Goal: Information Seeking & Learning: Check status

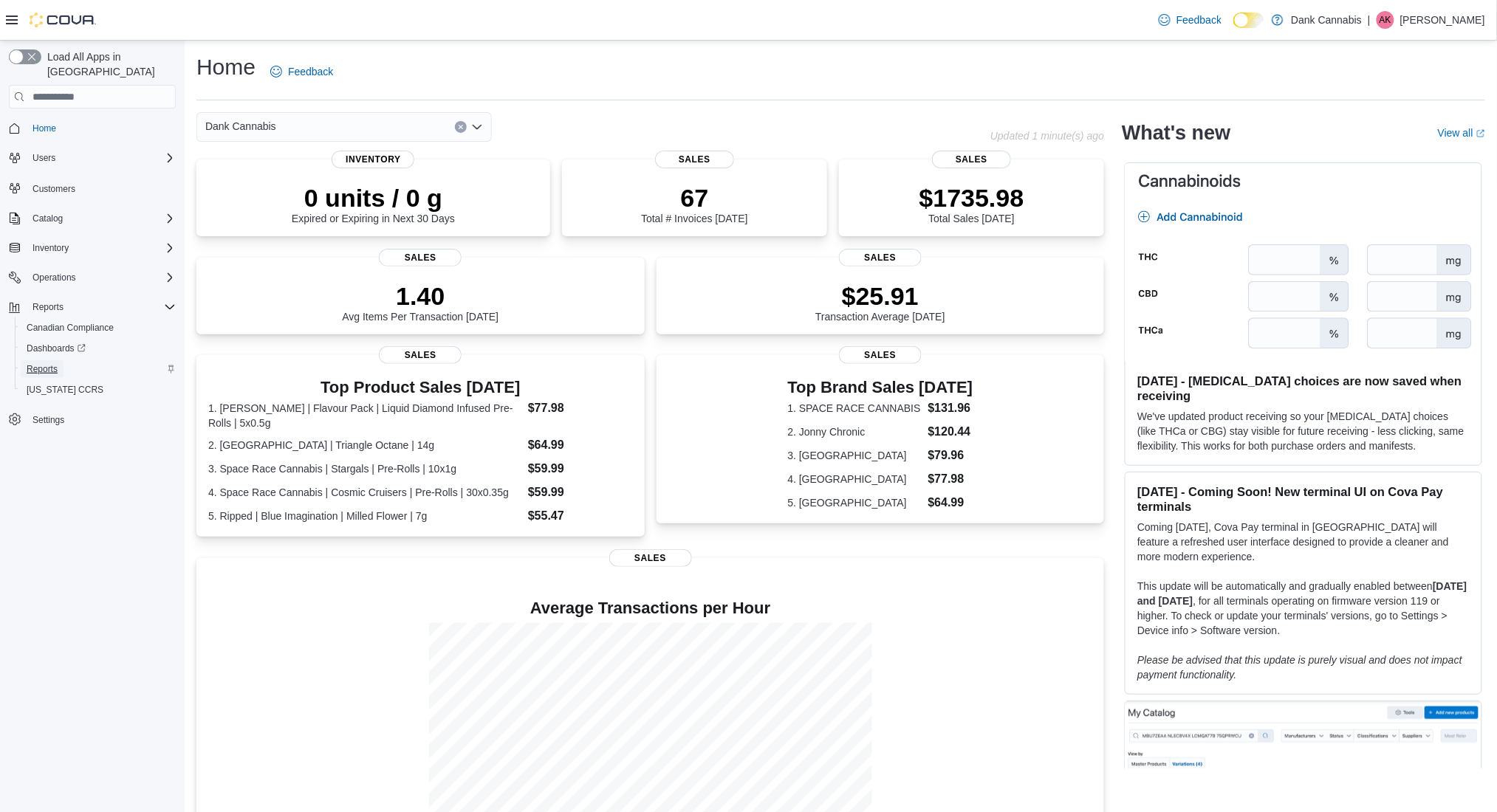
click at [49, 364] on span "Reports" at bounding box center [42, 370] width 31 height 12
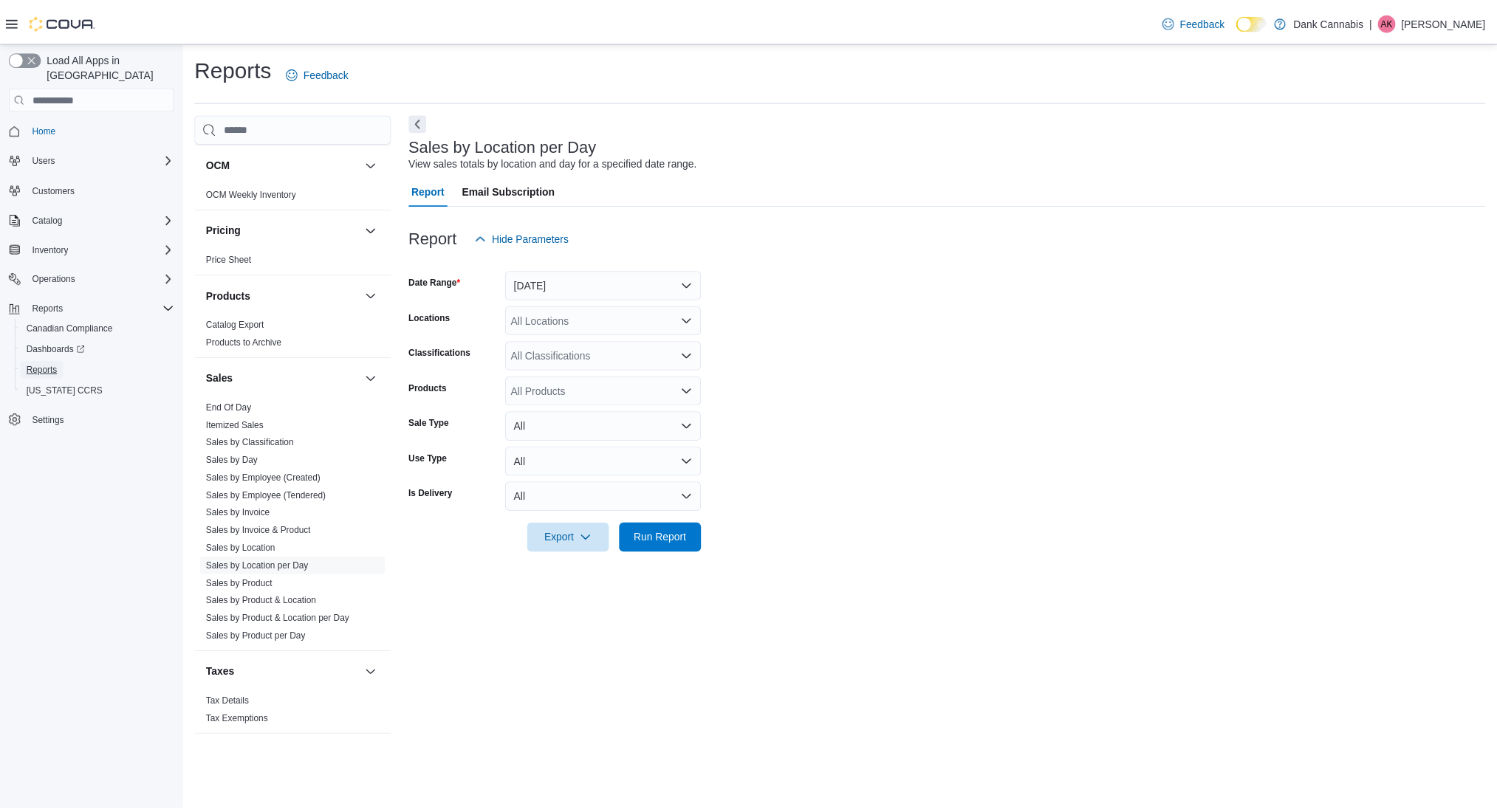
scroll to position [814, 0]
click at [270, 548] on link "Sales by Location" at bounding box center [243, 549] width 70 height 10
click at [658, 529] on span "Run Report" at bounding box center [667, 537] width 65 height 30
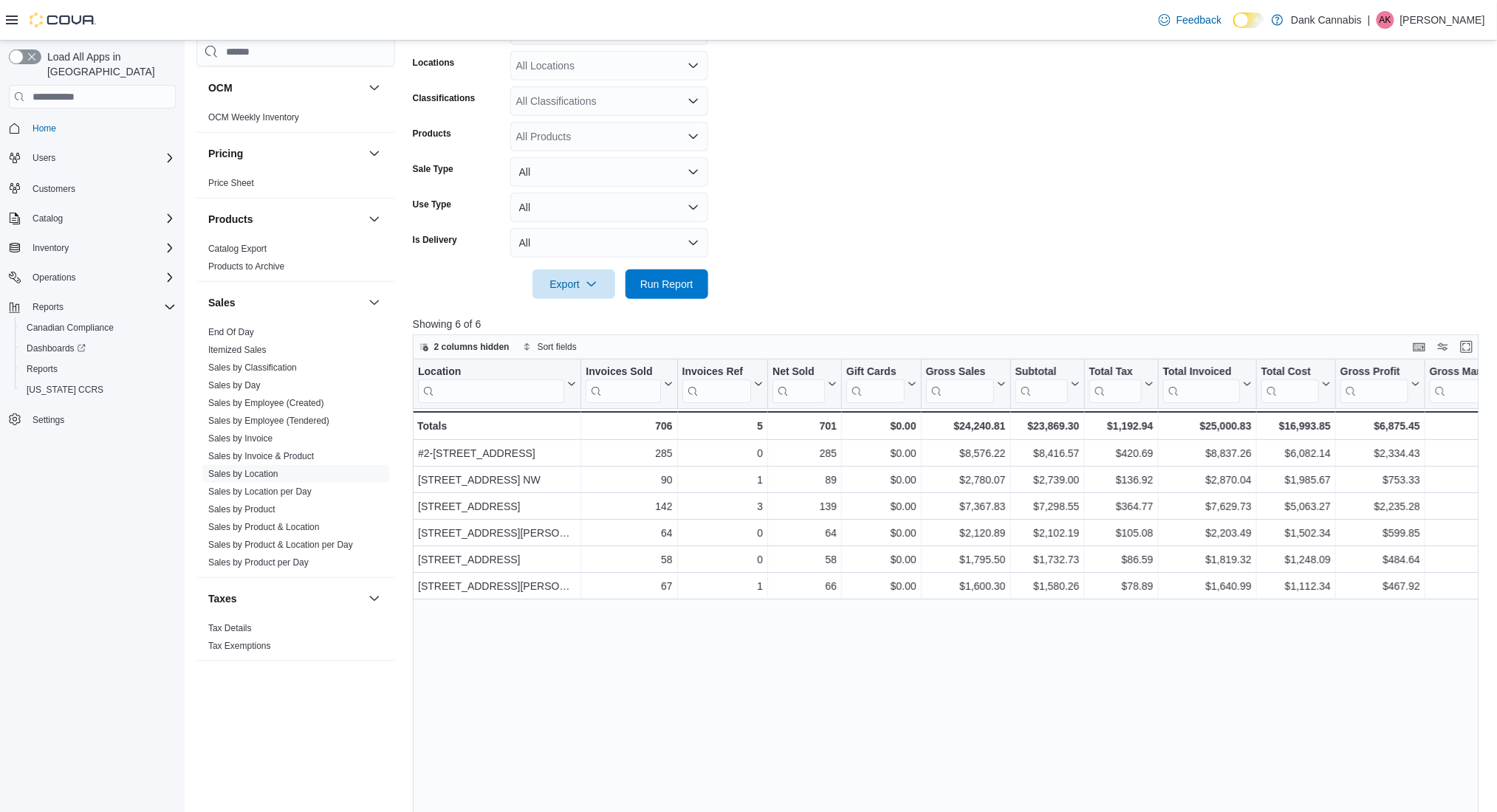
click at [1139, 616] on div "Location Click to view column header actions Invoices Sold Click to view column…" at bounding box center [950, 672] width 1077 height 626
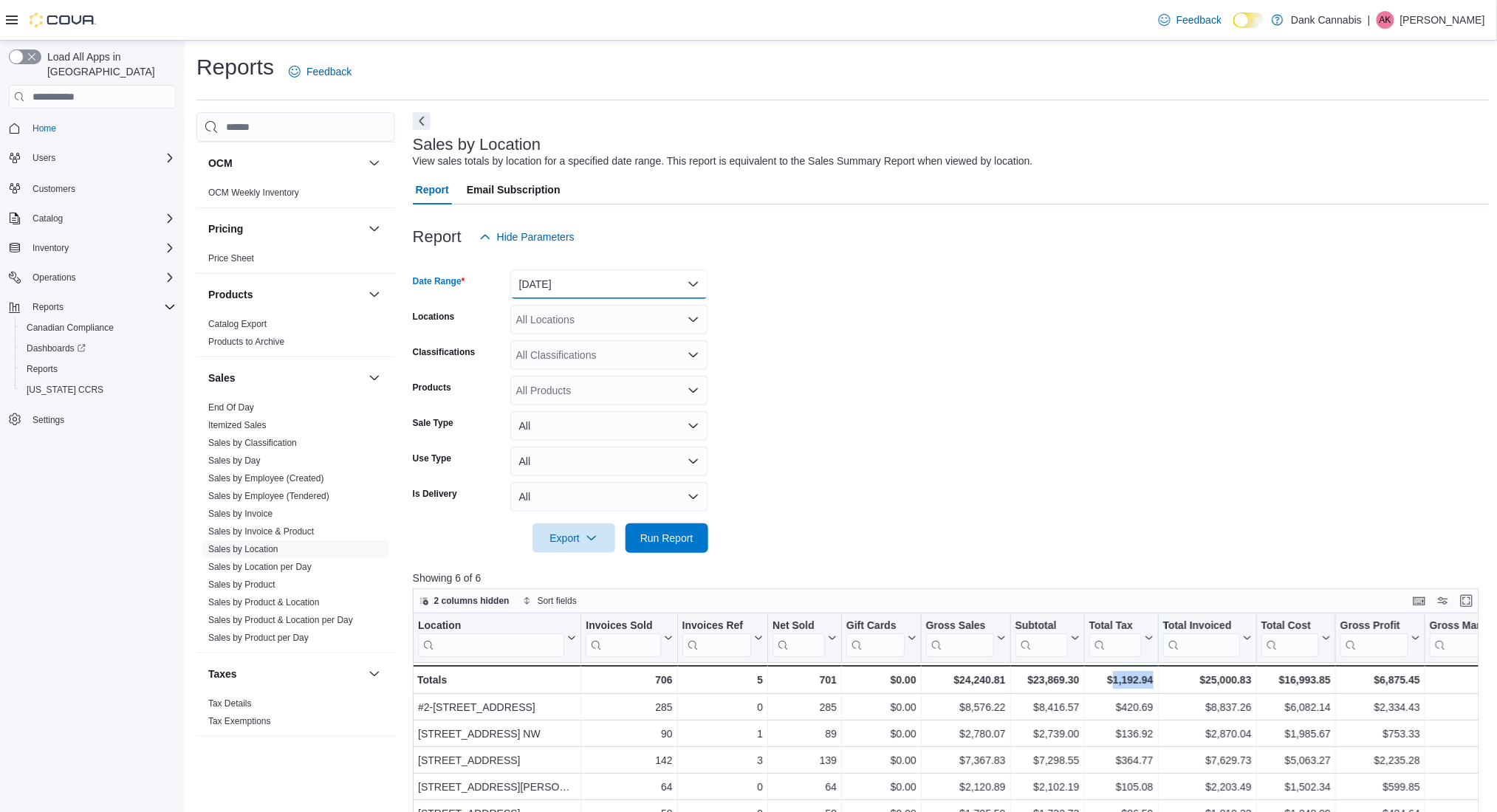
click at [626, 293] on button "[DATE]" at bounding box center [610, 284] width 198 height 30
click at [607, 352] on span "[DATE]" at bounding box center [617, 343] width 168 height 18
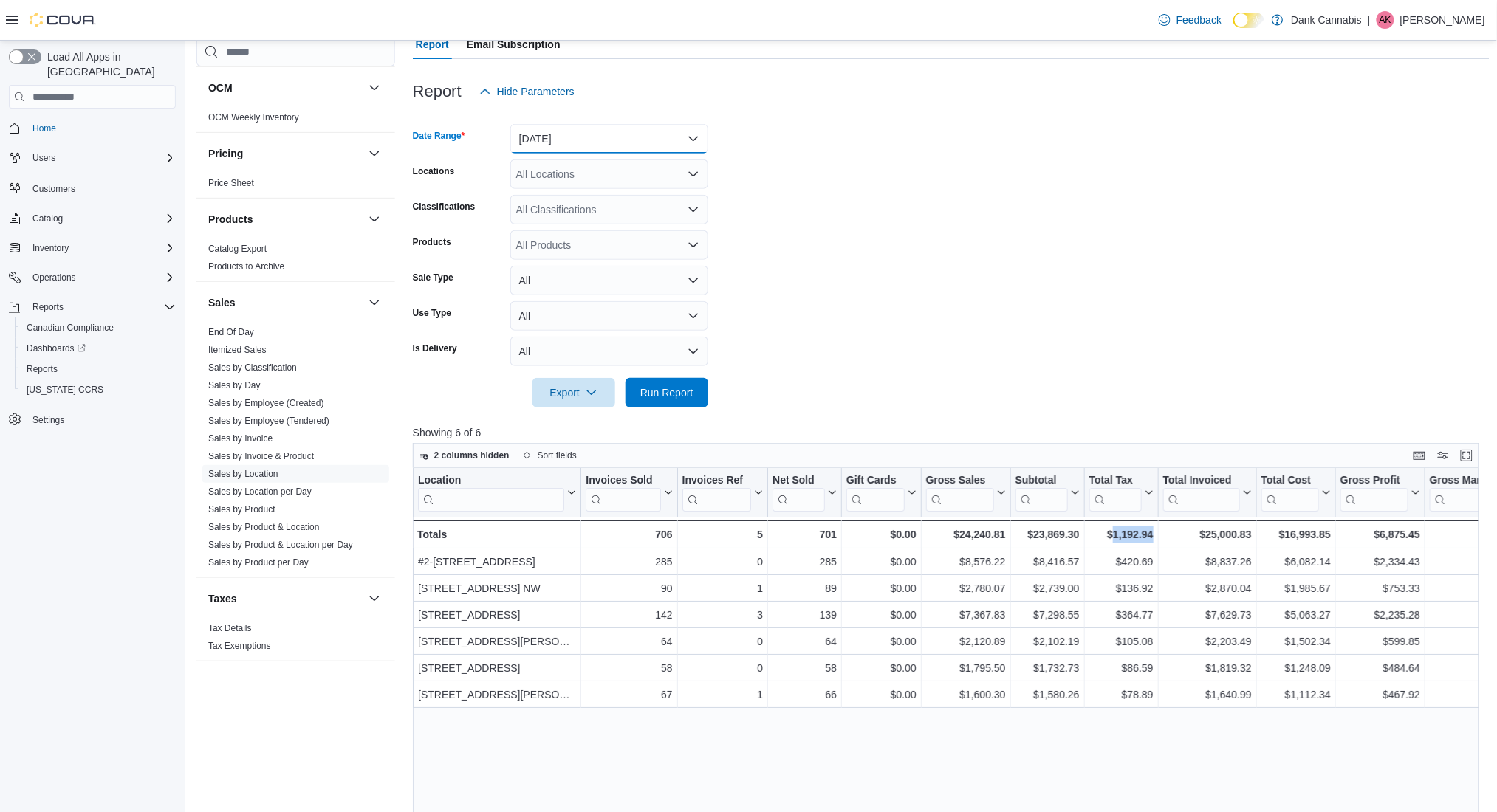
scroll to position [156, 0]
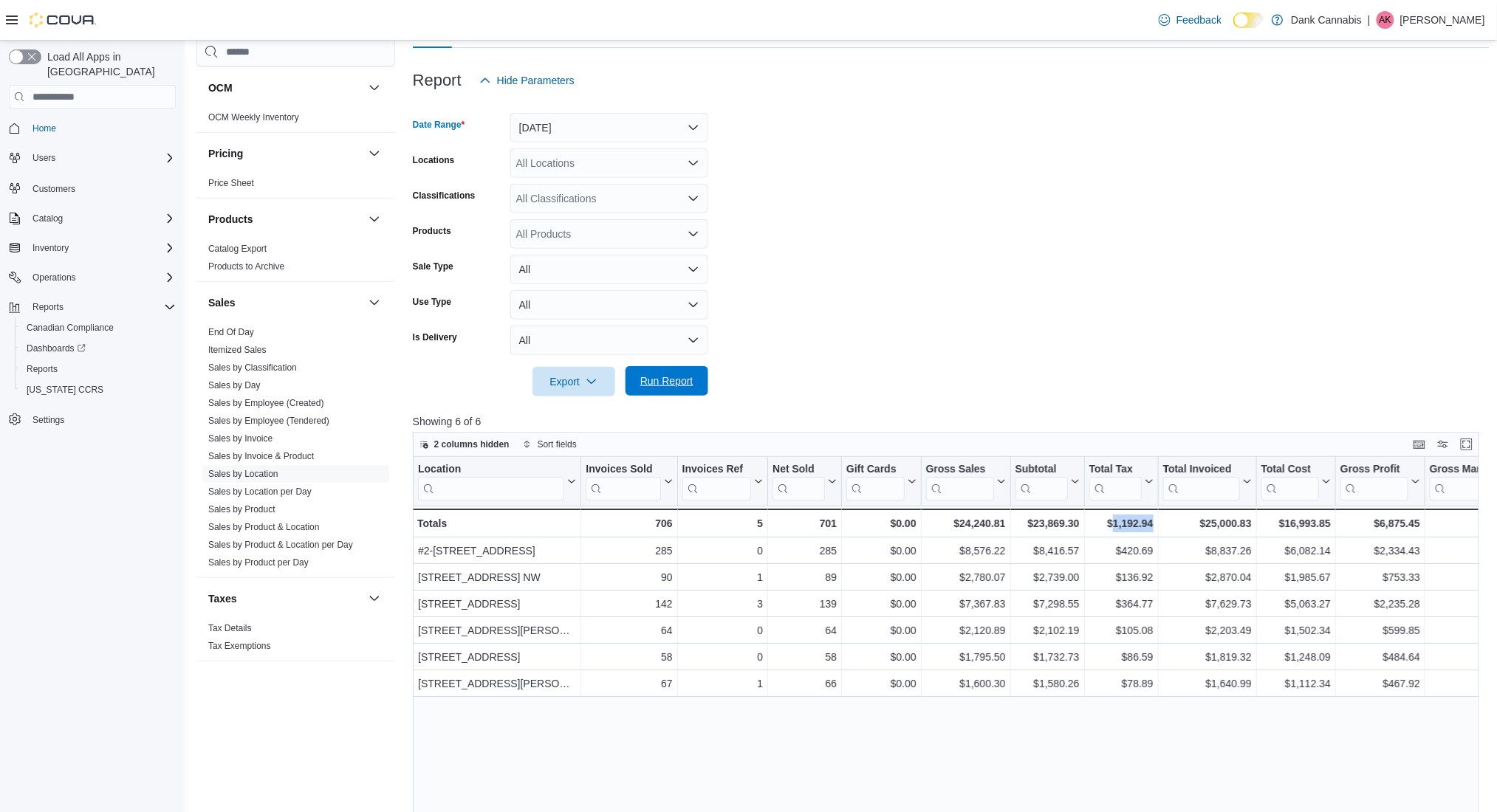
click at [677, 380] on span "Run Report" at bounding box center [667, 381] width 53 height 15
click at [599, 134] on button "[DATE]" at bounding box center [610, 127] width 198 height 30
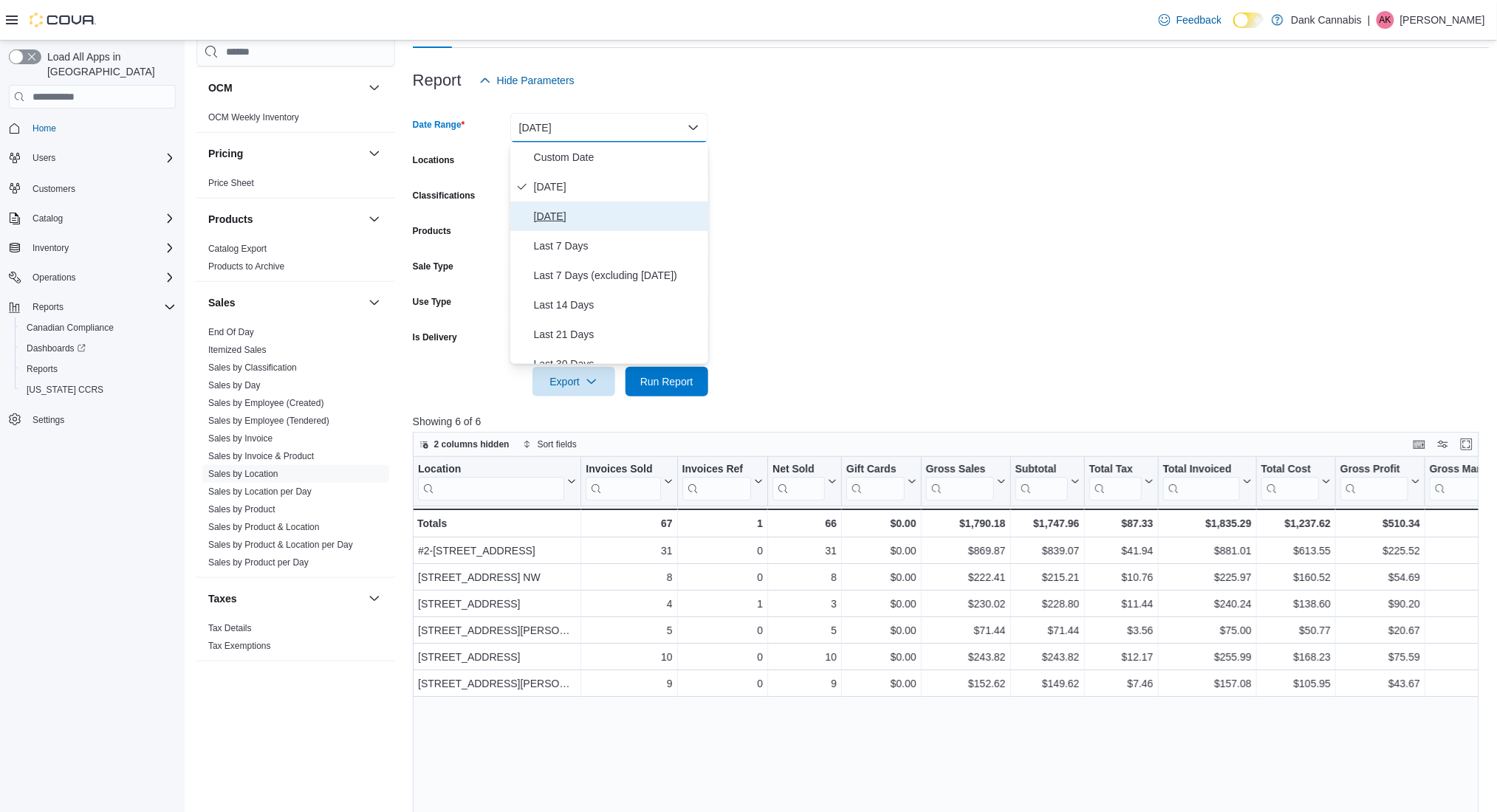
click at [595, 213] on span "[DATE]" at bounding box center [617, 216] width 168 height 18
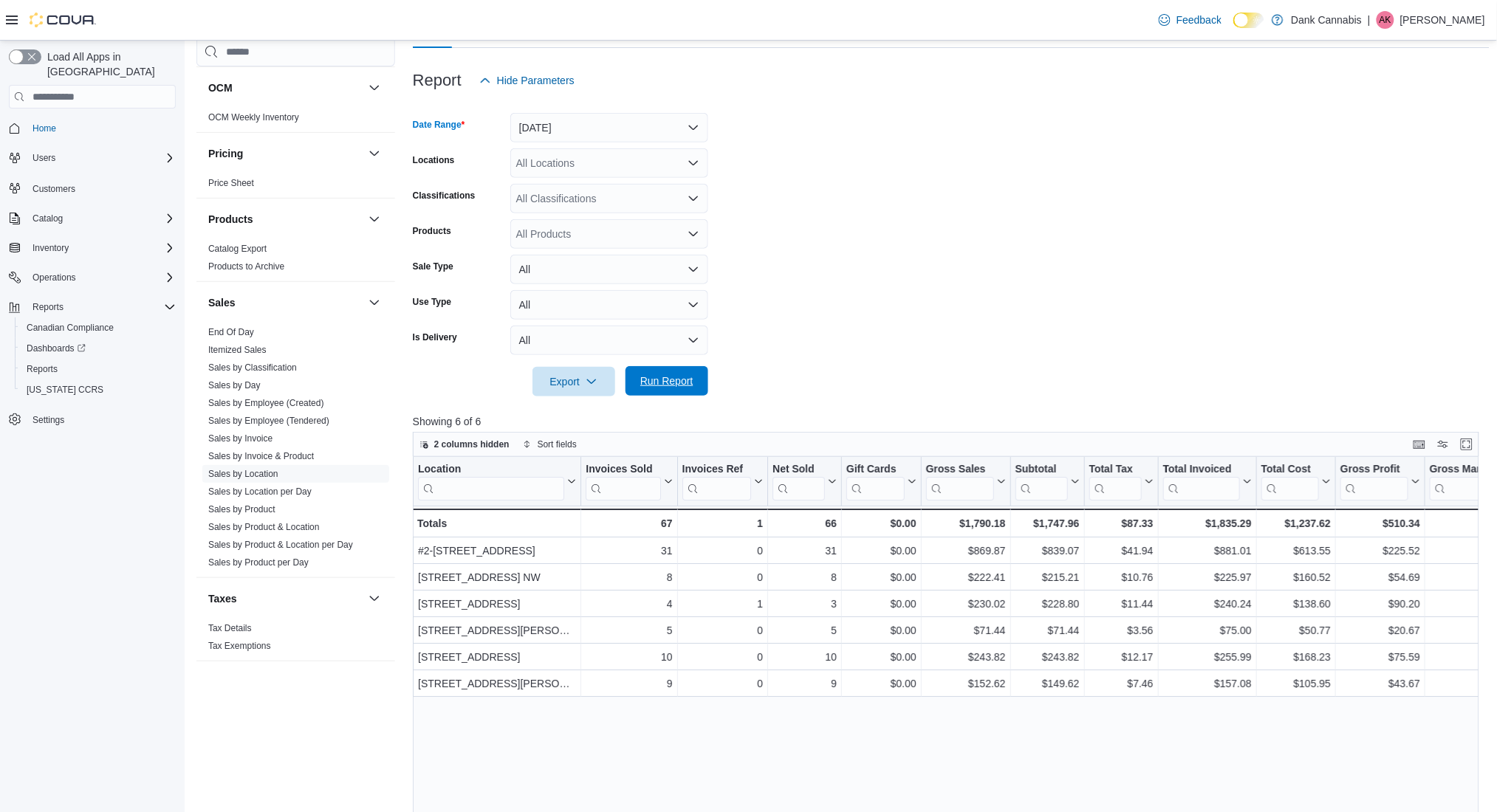
click at [687, 378] on span "Run Report" at bounding box center [667, 381] width 53 height 15
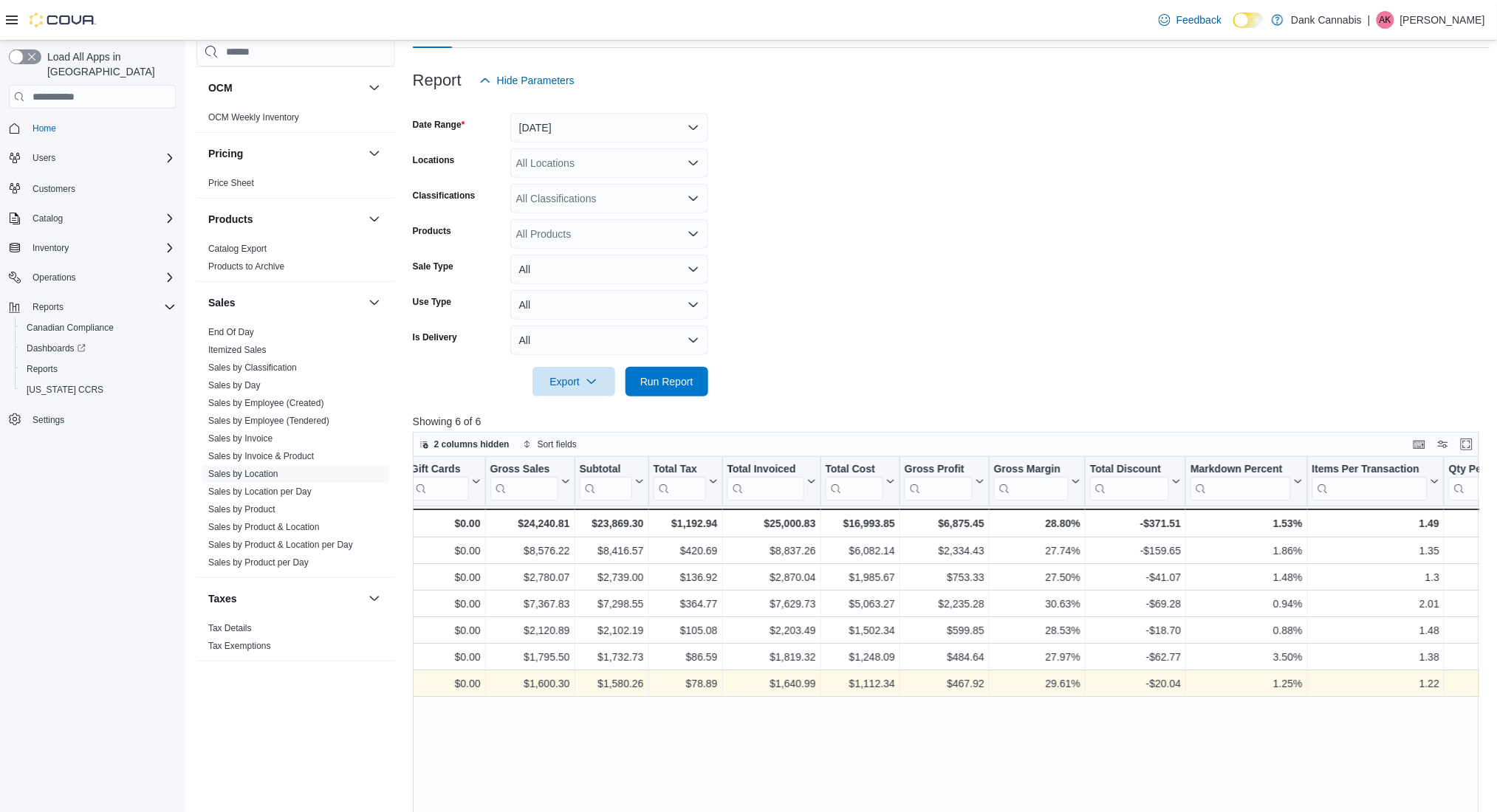
scroll to position [0, 346]
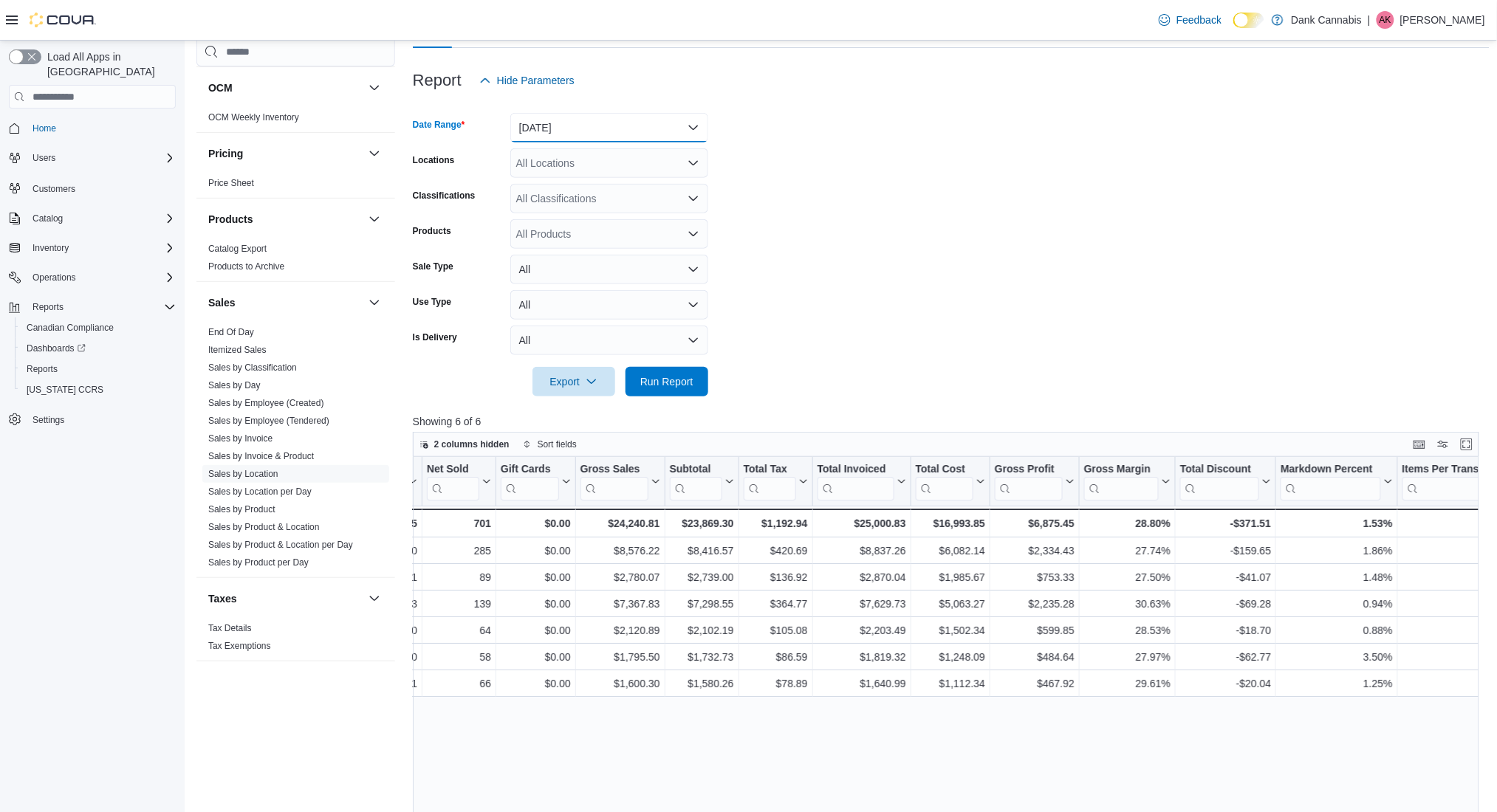
click at [533, 131] on button "[DATE]" at bounding box center [610, 127] width 198 height 30
click at [570, 183] on span "[DATE]" at bounding box center [617, 186] width 168 height 18
click at [588, 166] on div "All Locations" at bounding box center [610, 163] width 198 height 30
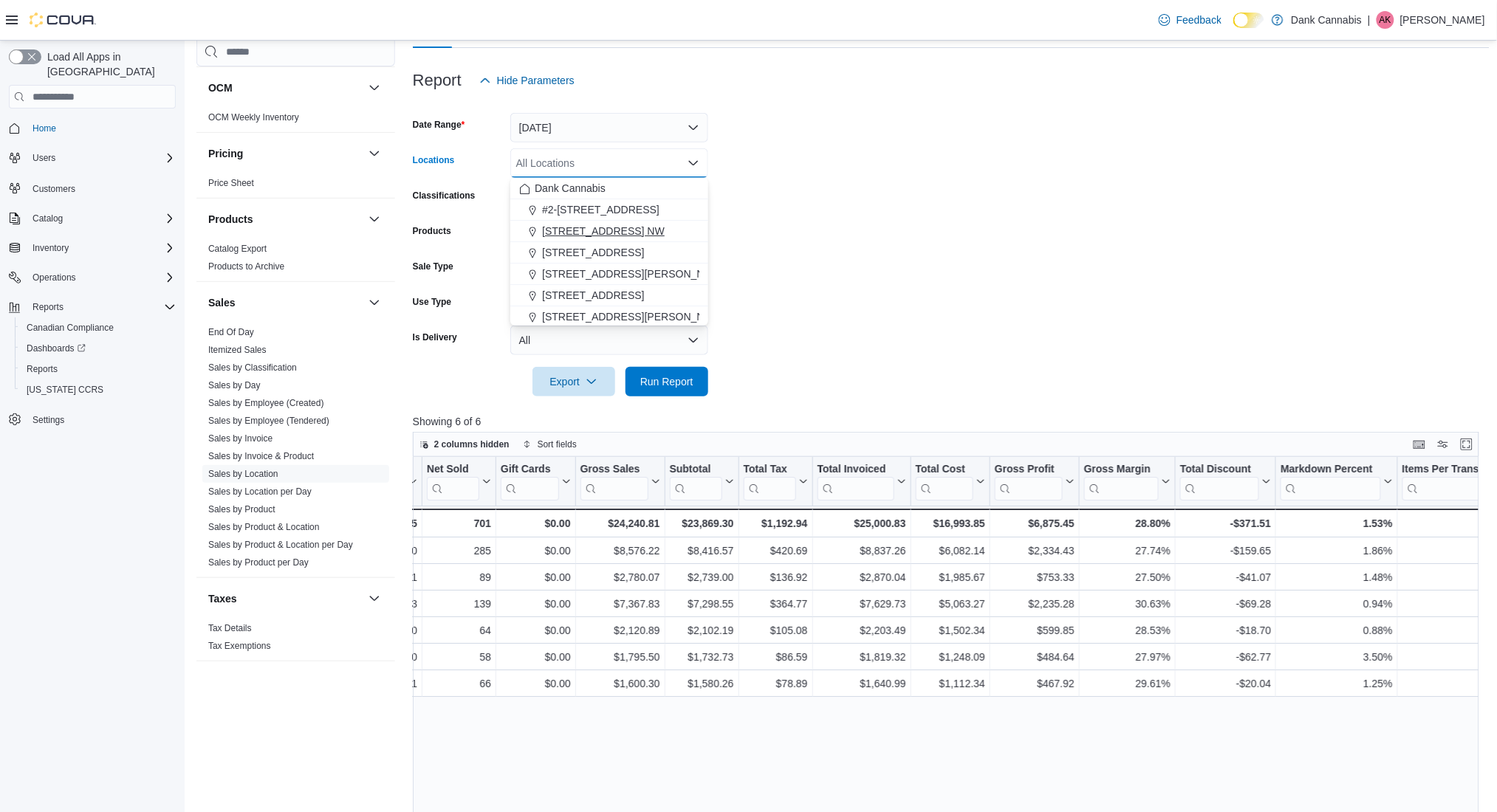
click at [663, 235] on span "[STREET_ADDRESS] NW" at bounding box center [604, 231] width 123 height 15
click at [833, 225] on form "Date Range [DATE] Locations [STREET_ADDRESS] NW Combo box. Selected. [STREET_AD…" at bounding box center [950, 246] width 1077 height 301
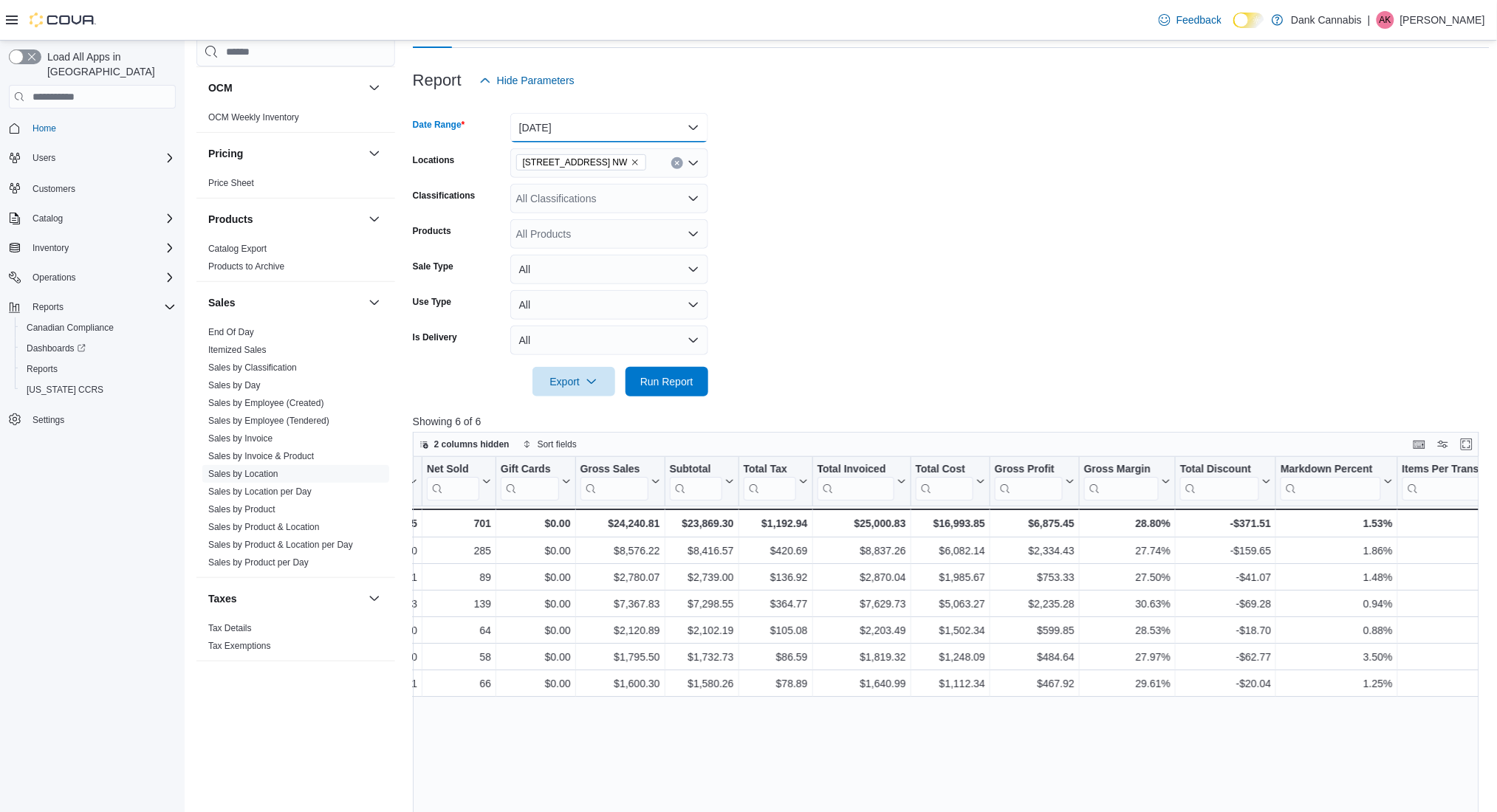
click at [594, 127] on button "[DATE]" at bounding box center [610, 127] width 198 height 30
click at [560, 155] on span "Custom Date" at bounding box center [617, 157] width 168 height 18
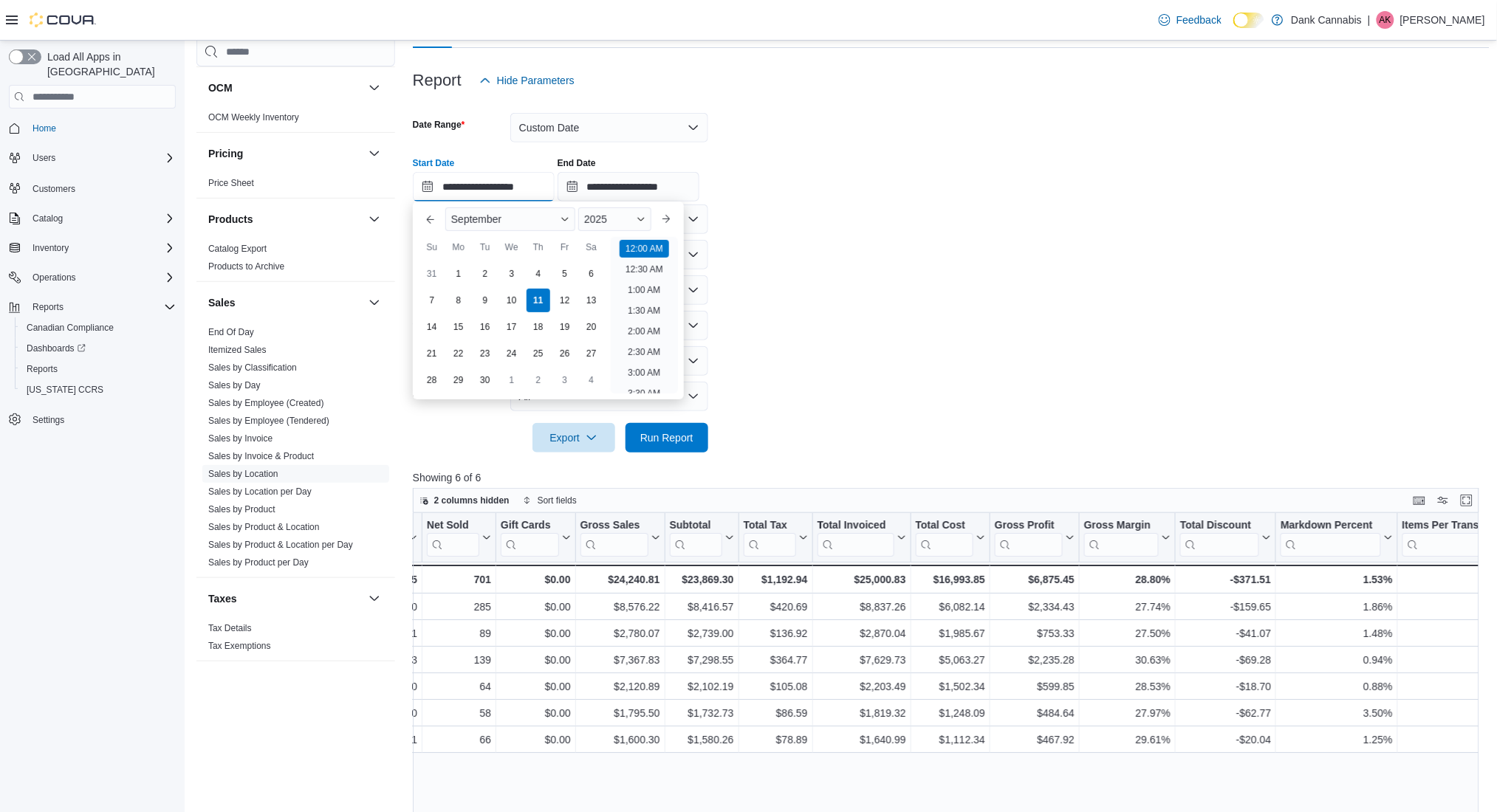
click at [488, 182] on input "**********" at bounding box center [483, 187] width 142 height 30
click at [478, 304] on div "9" at bounding box center [485, 300] width 26 height 26
click at [882, 330] on form "**********" at bounding box center [950, 274] width 1077 height 358
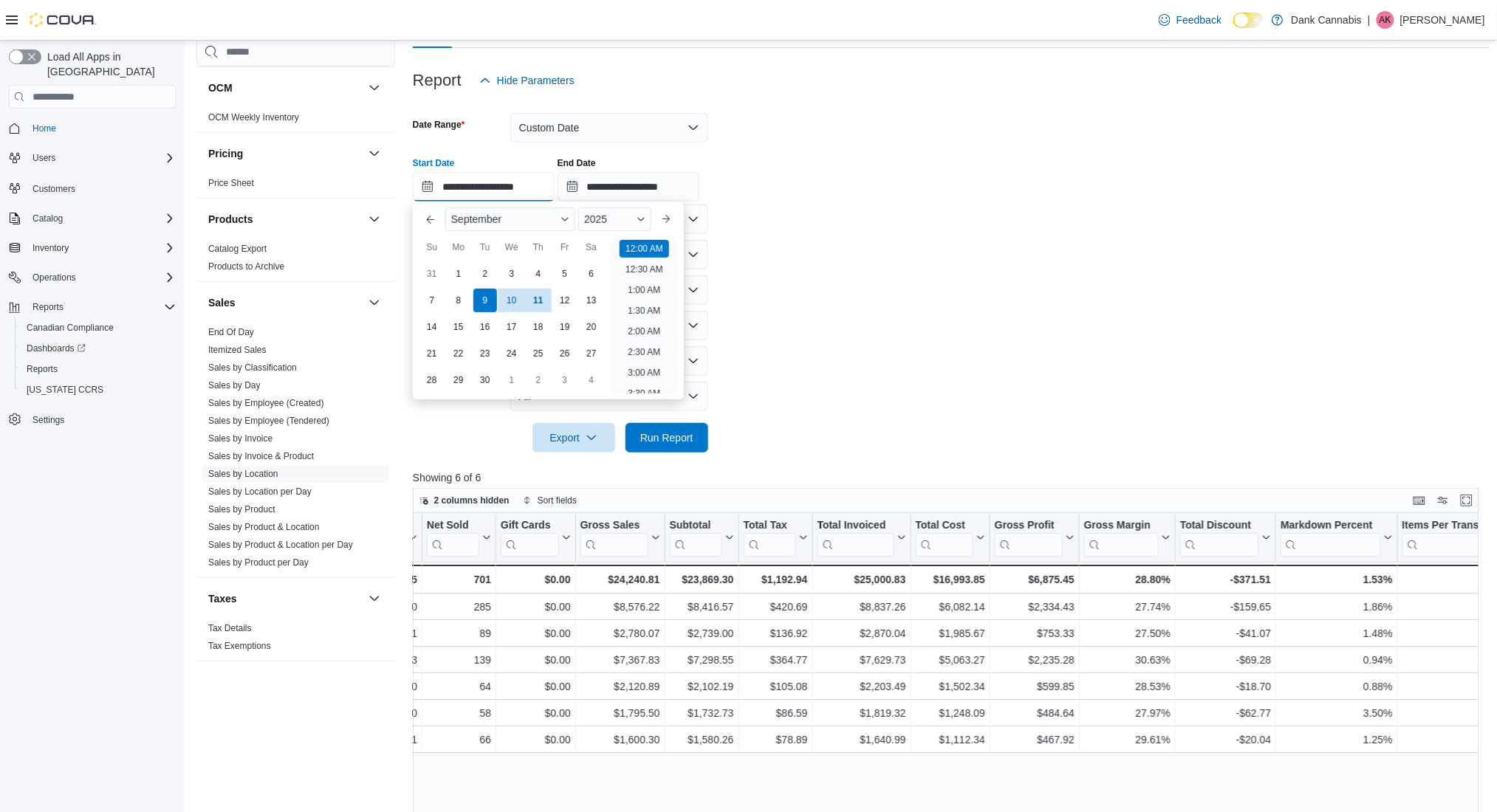
click at [488, 187] on input "**********" at bounding box center [483, 187] width 142 height 30
click at [545, 301] on div "11" at bounding box center [538, 300] width 26 height 26
click at [646, 369] on li "9:00 AM" at bounding box center [644, 377] width 44 height 18
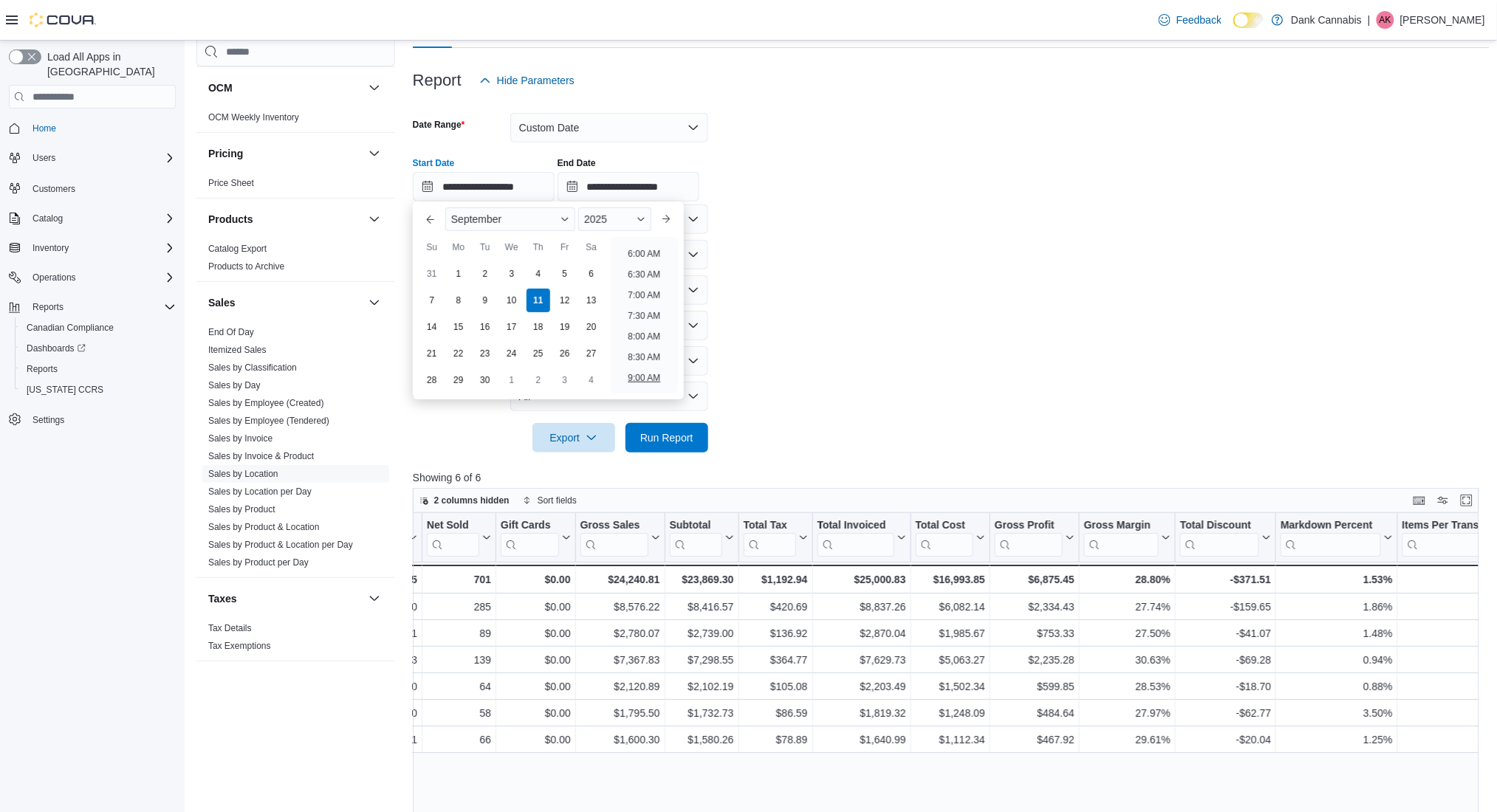
type input "**********"
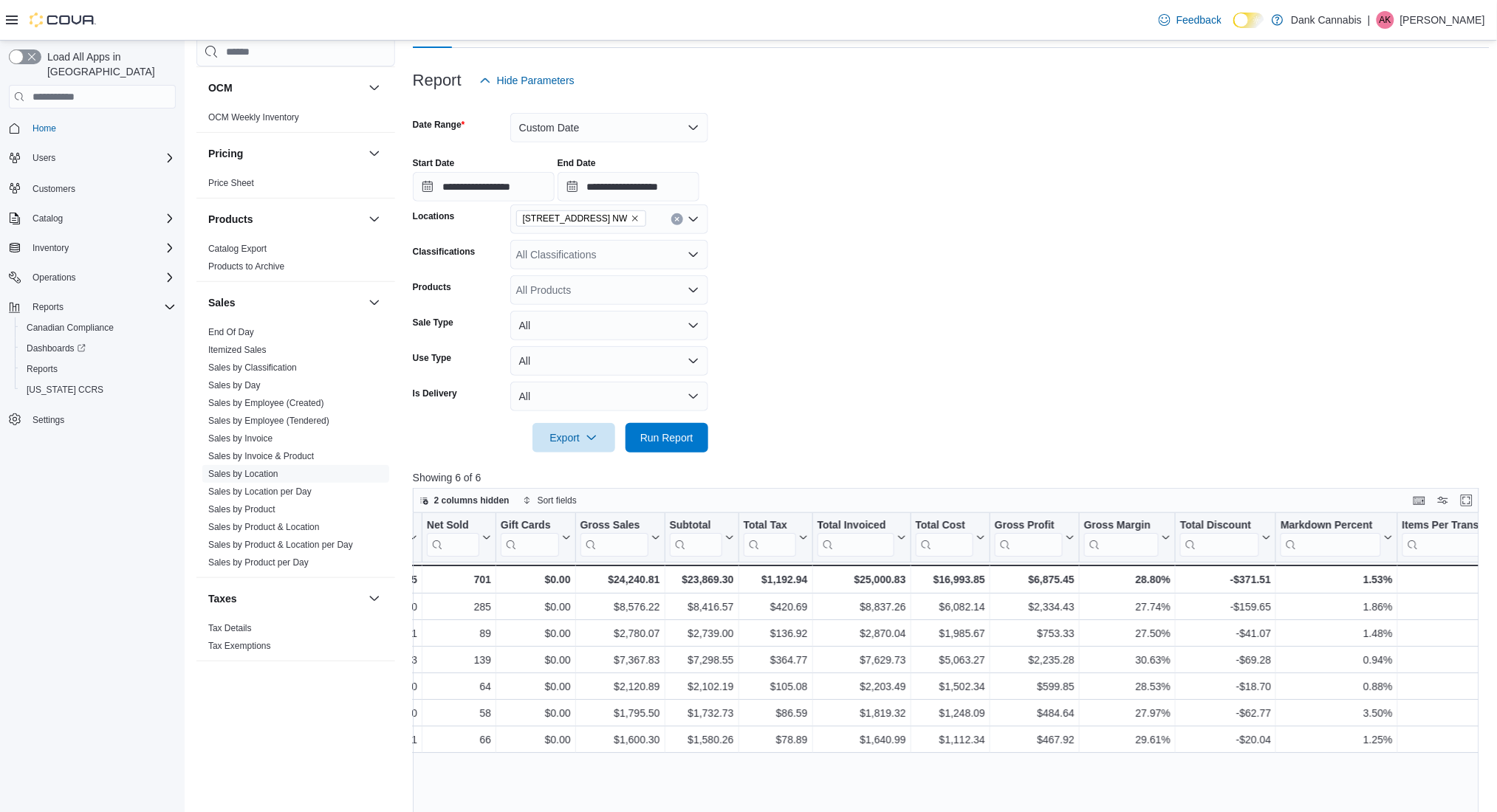
click at [884, 359] on form "**********" at bounding box center [950, 274] width 1077 height 358
click at [702, 435] on button "Run Report" at bounding box center [667, 437] width 83 height 30
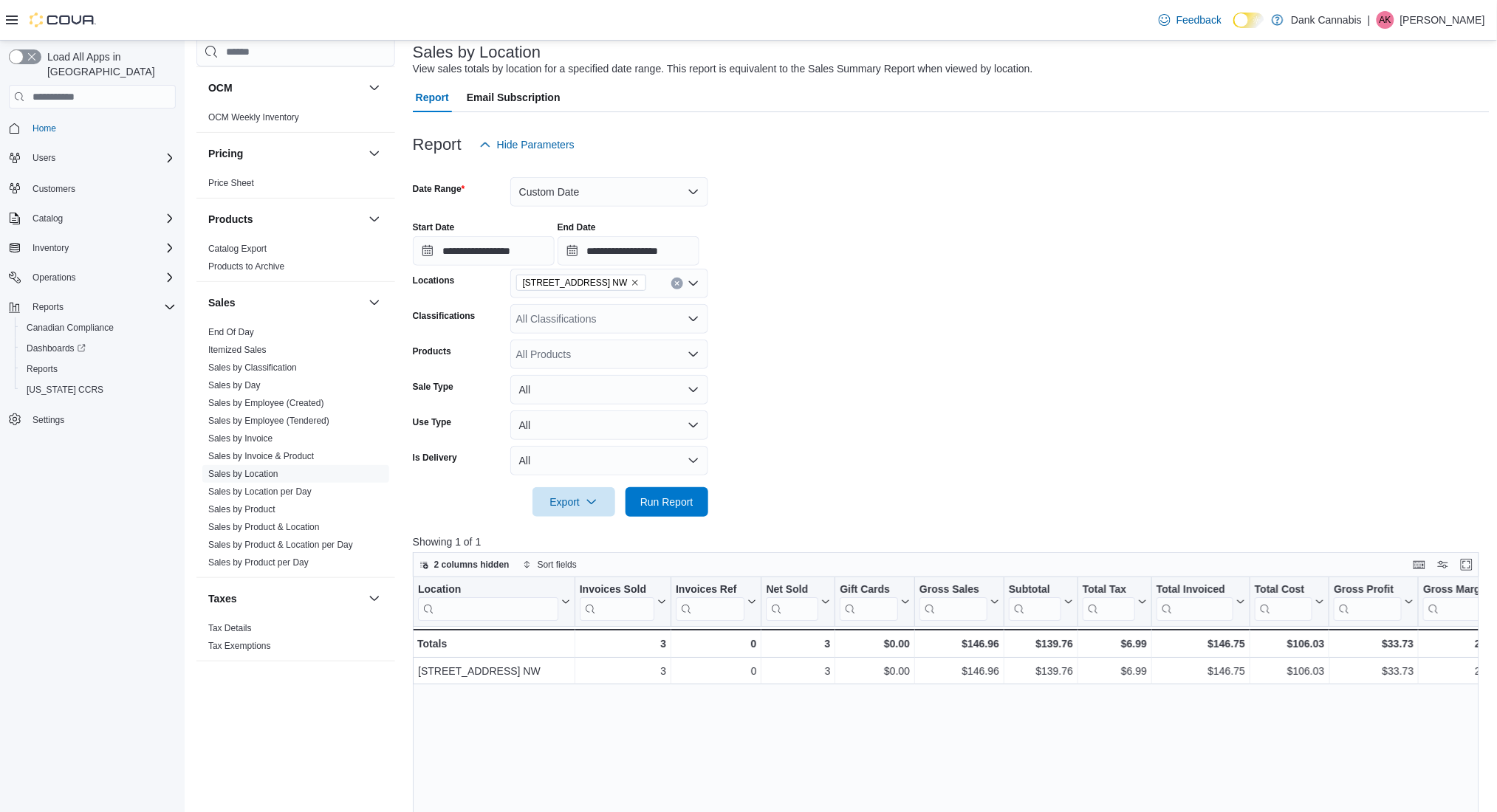
scroll to position [93, 0]
click at [1476, 560] on button "Enter fullscreen" at bounding box center [1466, 564] width 18 height 18
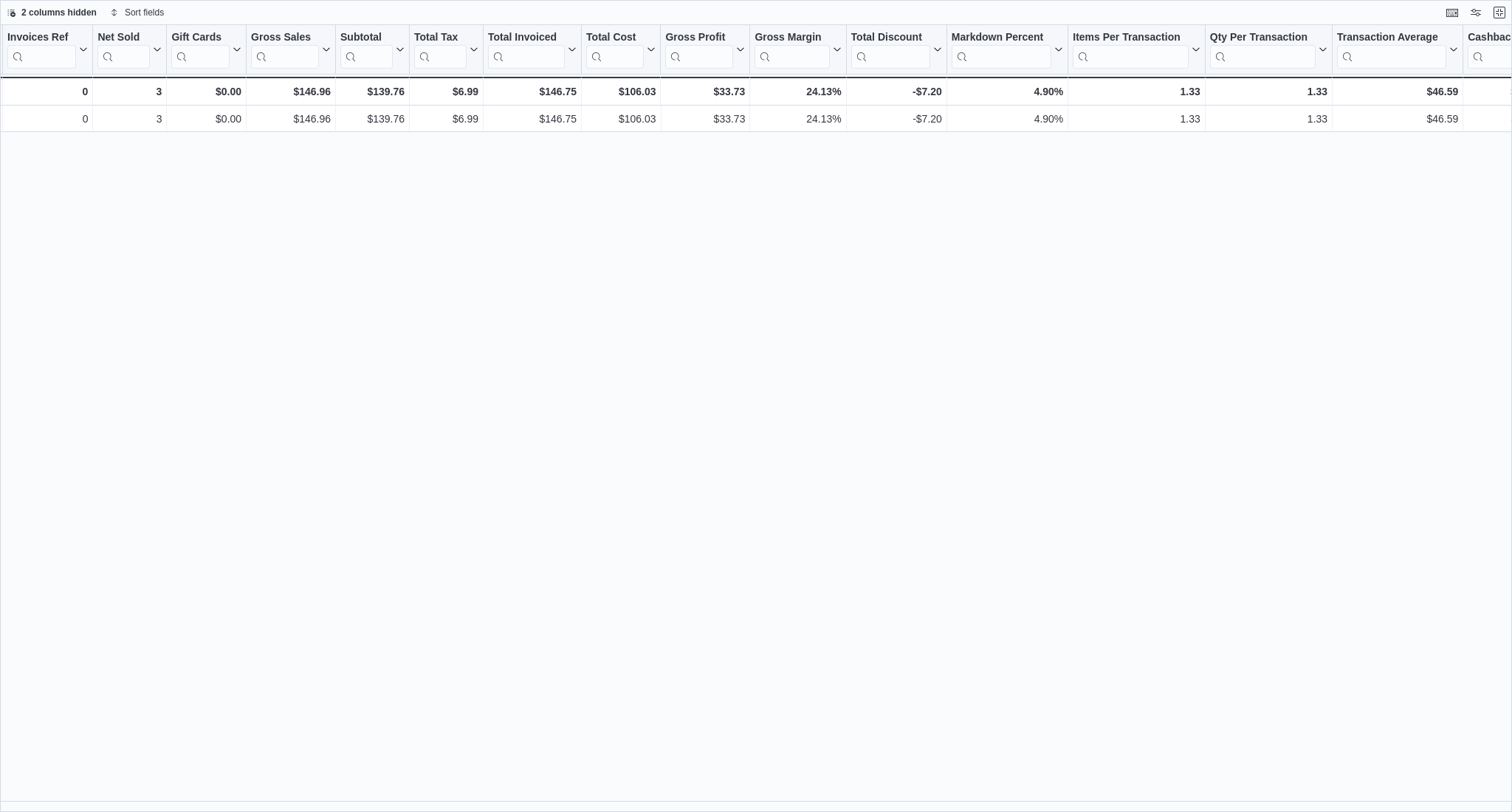
scroll to position [0, 256]
click at [1400, 792] on div "Location Click to view column header actions Invoices Sold Click to view column…" at bounding box center [756, 418] width 1512 height 788
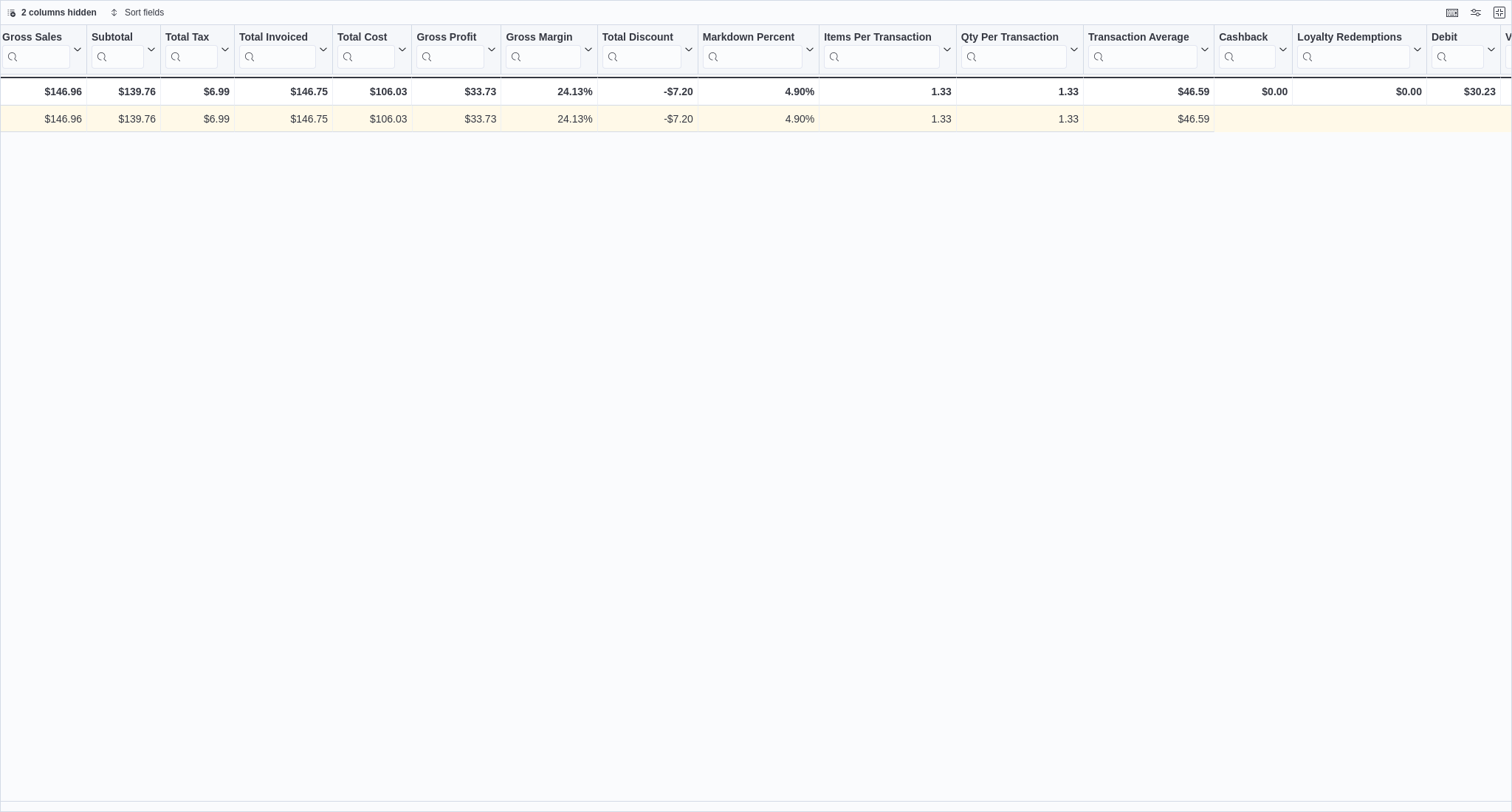
scroll to position [0, 0]
